Goal: Task Accomplishment & Management: Manage account settings

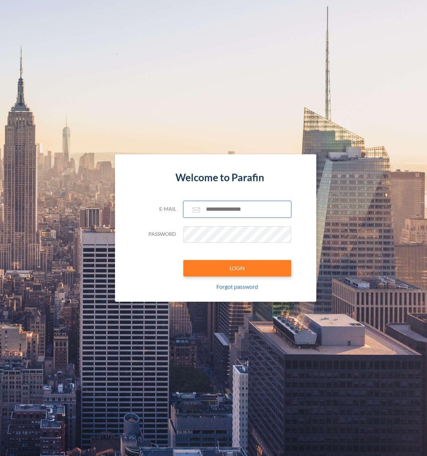
click at [218, 206] on input "text" at bounding box center [237, 209] width 108 height 17
paste input "**********"
type input "**********"
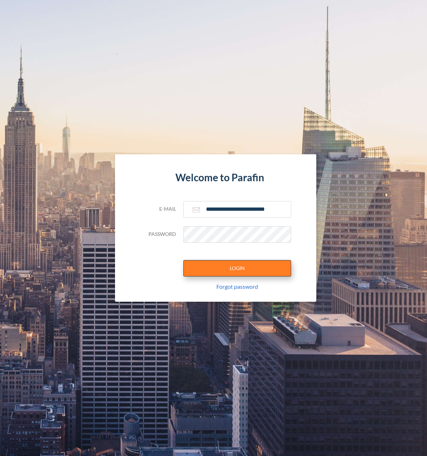
click at [228, 267] on button "LOGIN" at bounding box center [237, 268] width 108 height 17
